Goal: Information Seeking & Learning: Find specific fact

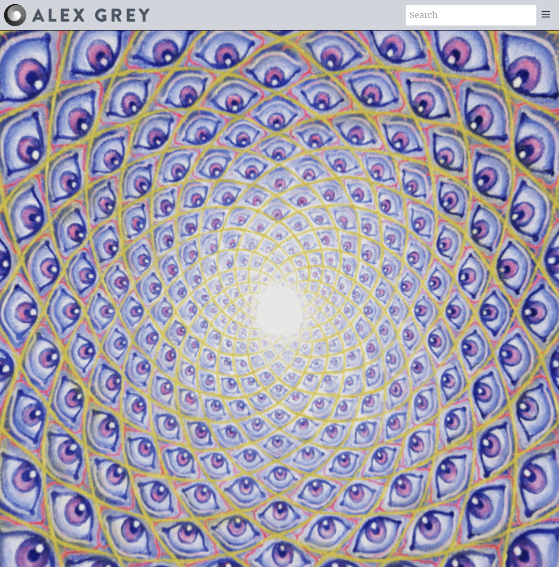
click at [439, 7] on input "search" at bounding box center [471, 15] width 131 height 21
click at [457, 7] on input "search" at bounding box center [471, 15] width 131 height 21
type input "Net of Being"
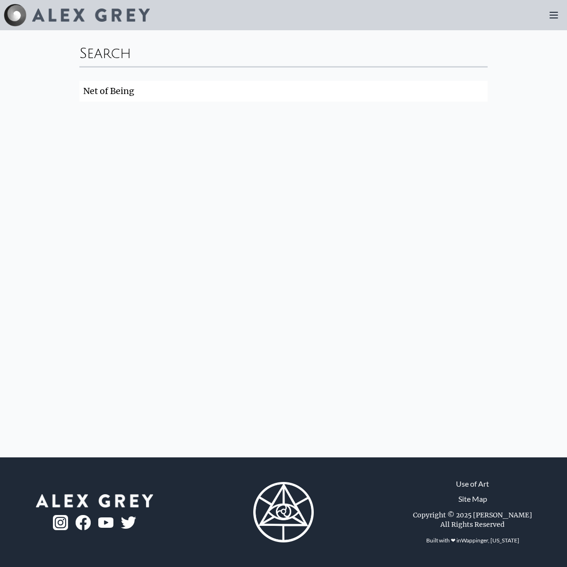
click at [478, 89] on input "Net of Being" at bounding box center [283, 91] width 408 height 21
click at [232, 93] on input "search" at bounding box center [283, 91] width 408 height 21
type input "Net of Being"
click button "Search" at bounding box center [0, 0] width 0 height 0
